Goal: Task Accomplishment & Management: Use online tool/utility

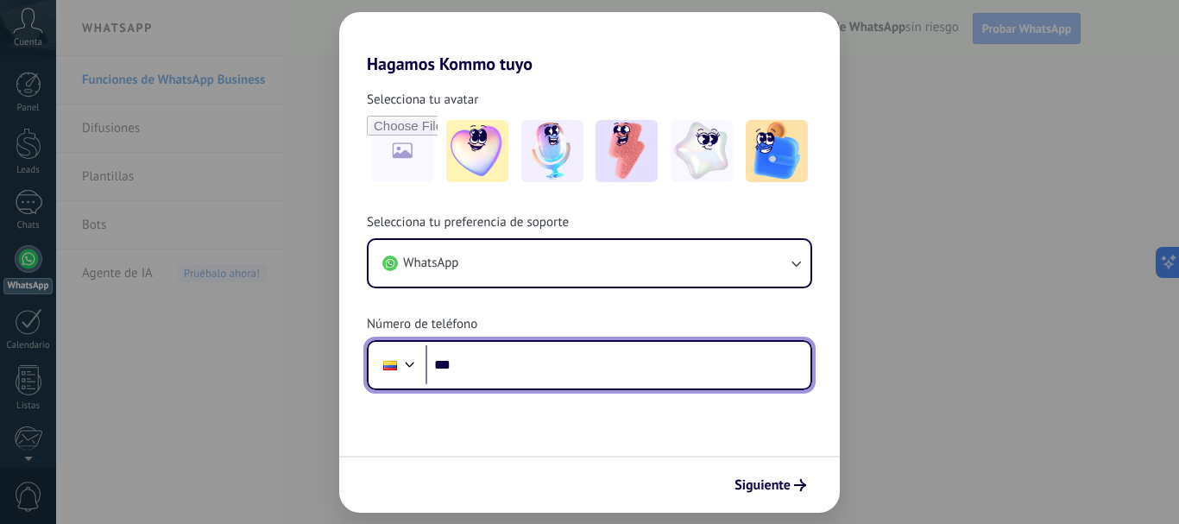
click at [507, 367] on input "***" at bounding box center [618, 365] width 385 height 40
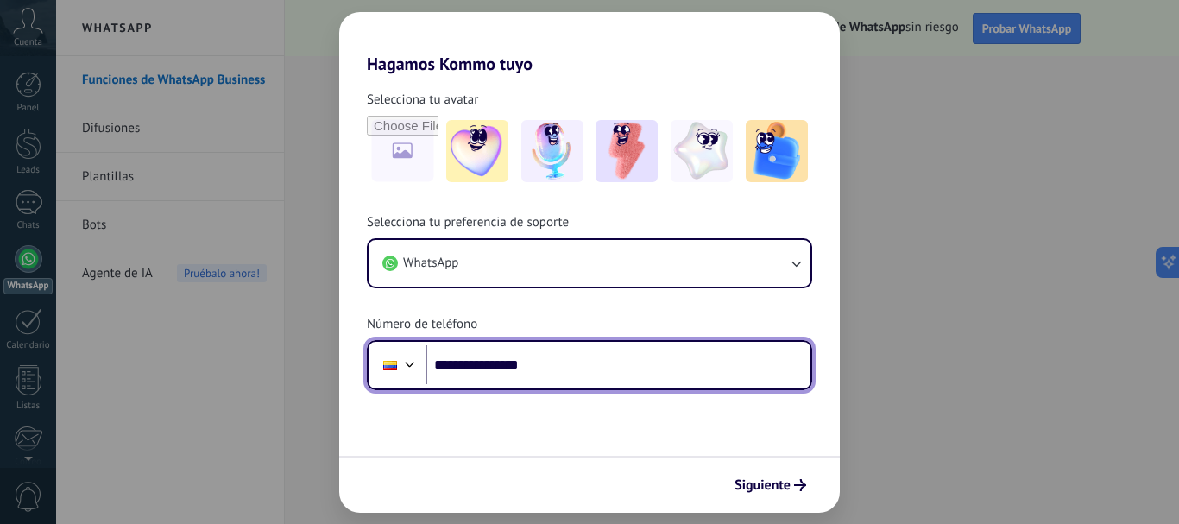
type input "**********"
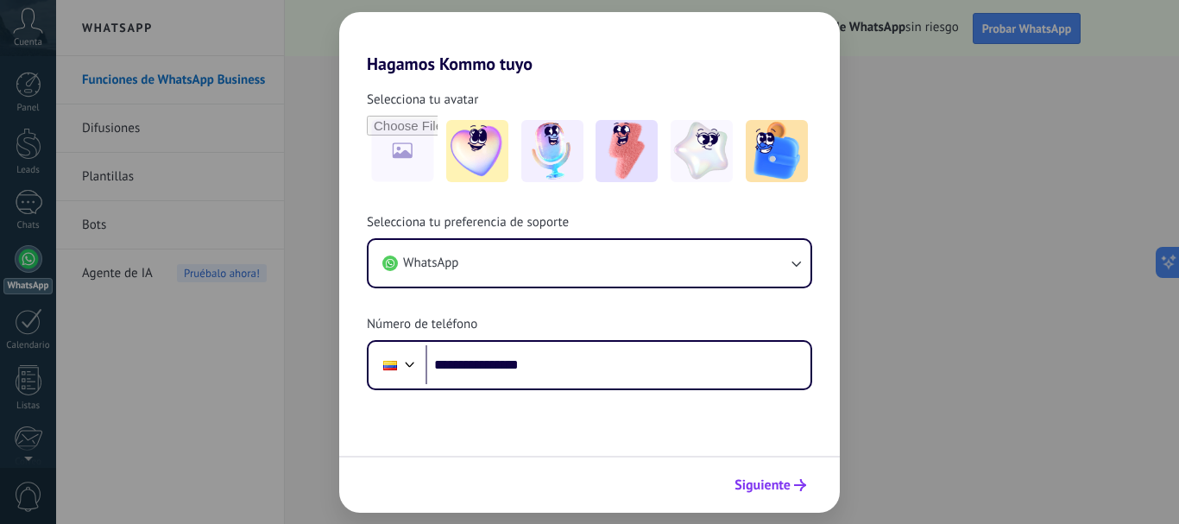
click at [778, 480] on span "Siguiente" at bounding box center [763, 485] width 56 height 12
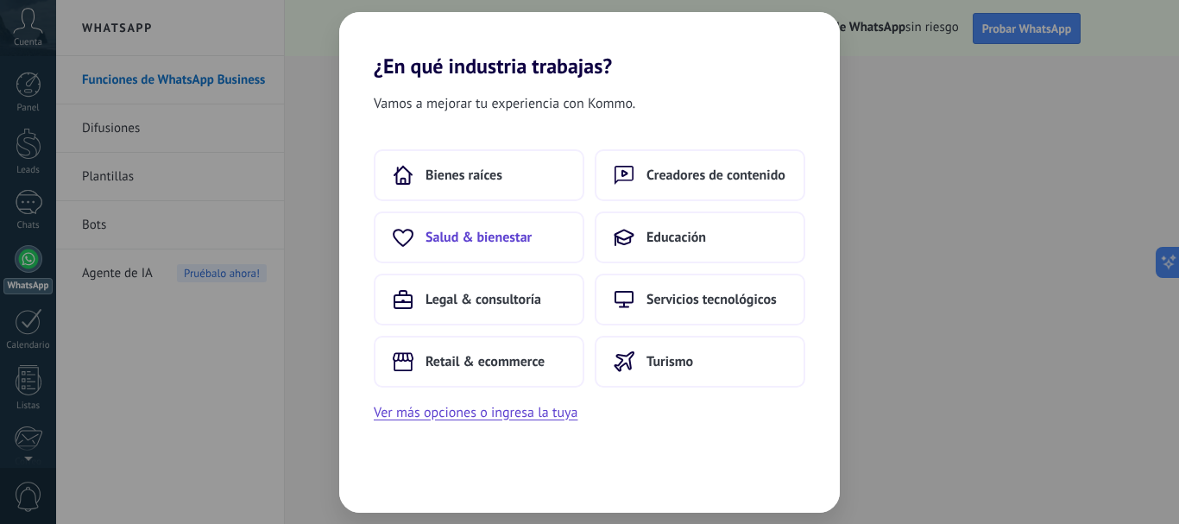
click at [533, 247] on button "Salud & bienestar" at bounding box center [479, 238] width 211 height 52
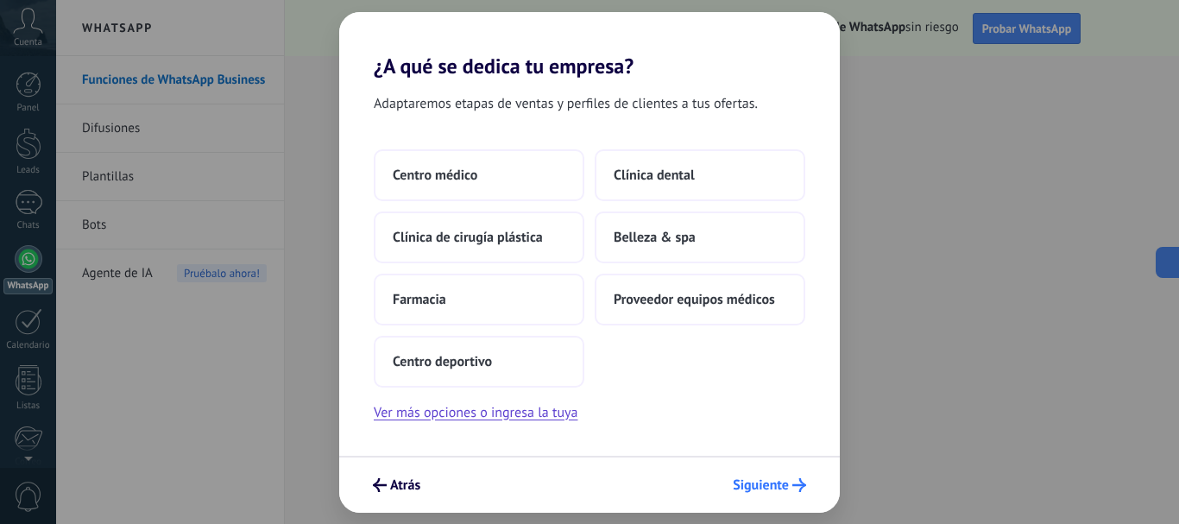
click at [749, 486] on span "Siguiente" at bounding box center [761, 485] width 56 height 12
click at [477, 182] on span "Centro médico" at bounding box center [435, 175] width 85 height 17
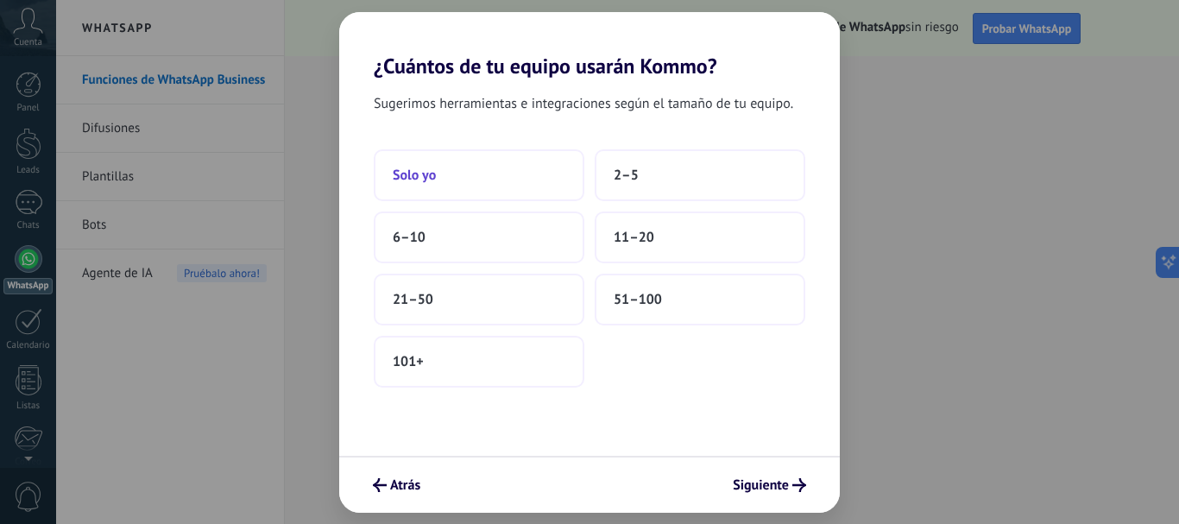
click at [507, 172] on button "Solo yo" at bounding box center [479, 175] width 211 height 52
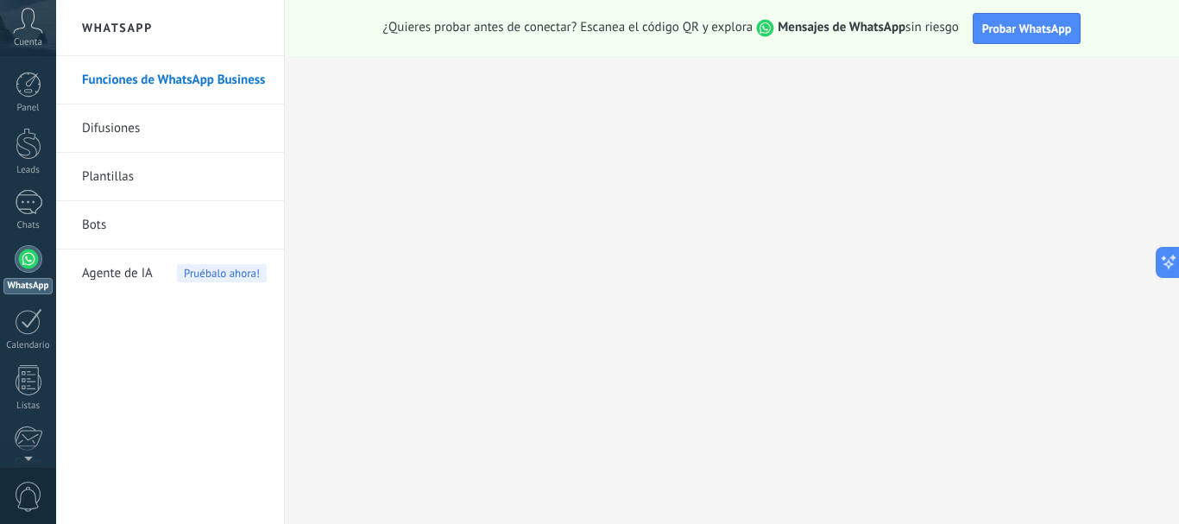
click at [173, 123] on link "Difusiones" at bounding box center [174, 128] width 185 height 48
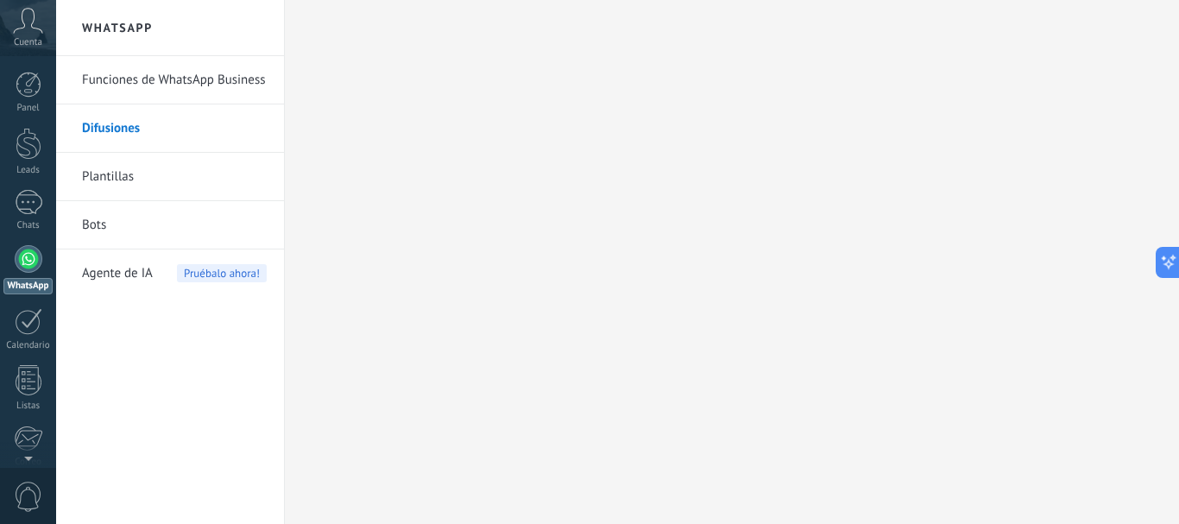
click at [143, 93] on link "Funciones de WhatsApp Business" at bounding box center [174, 80] width 185 height 48
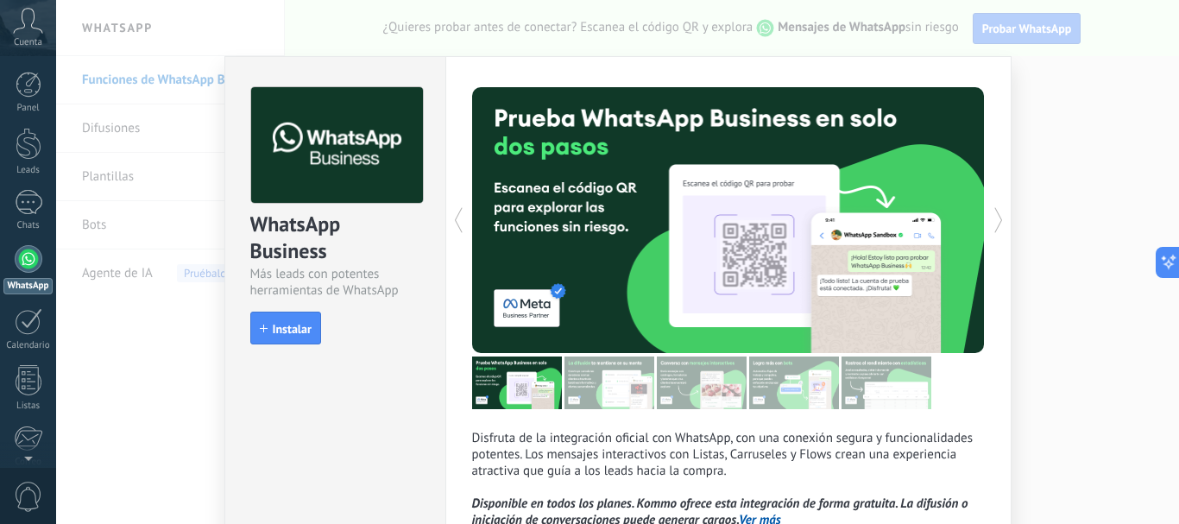
click at [946, 59] on div "Disfruta de la integración oficial con WhatsApp, con una conexión segura y func…" at bounding box center [729, 348] width 566 height 585
click at [1053, 79] on div "WhatsApp Business Más leads con potentes herramientas de WhatsApp install Insta…" at bounding box center [617, 262] width 1123 height 524
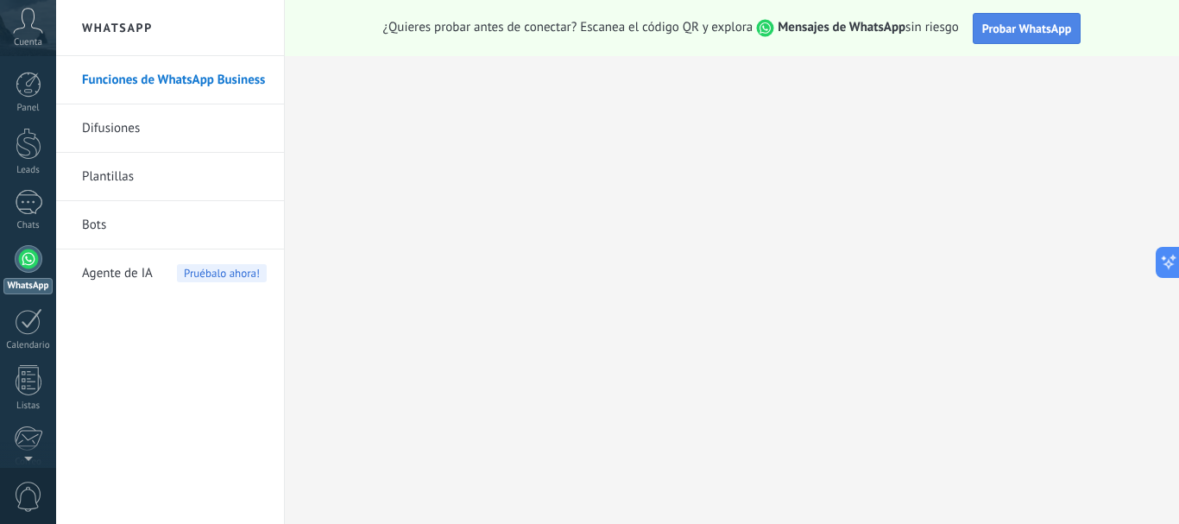
click at [1029, 22] on span "Probar WhatsApp" at bounding box center [1028, 29] width 90 height 16
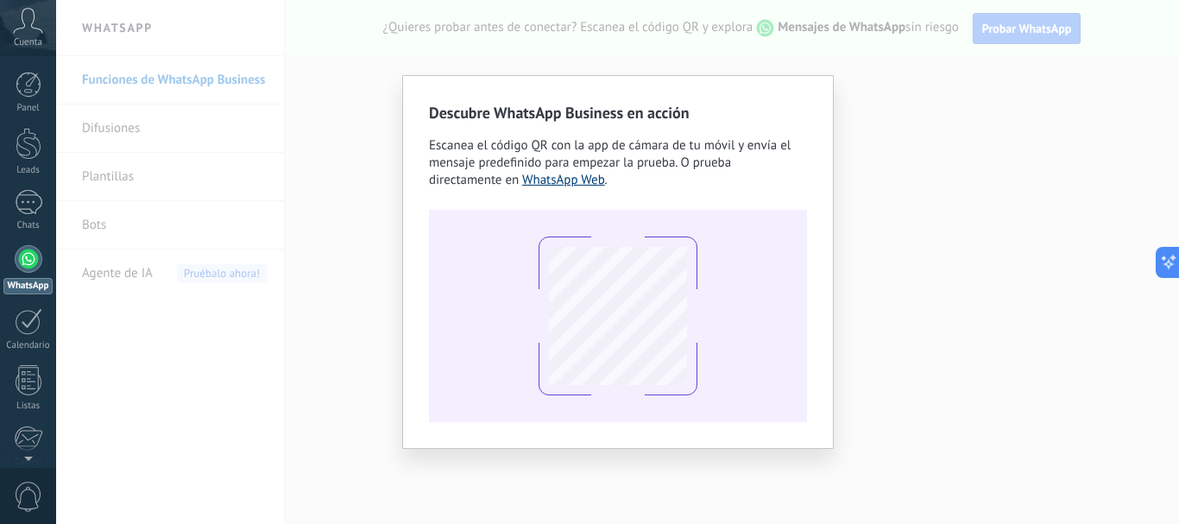
click at [547, 183] on link "WhatsApp Web" at bounding box center [563, 180] width 83 height 16
click at [654, 38] on div "Descubre WhatsApp Business en acción Escanea el código QR con la app de cámara …" at bounding box center [617, 262] width 1123 height 524
